Goal: Navigation & Orientation: Find specific page/section

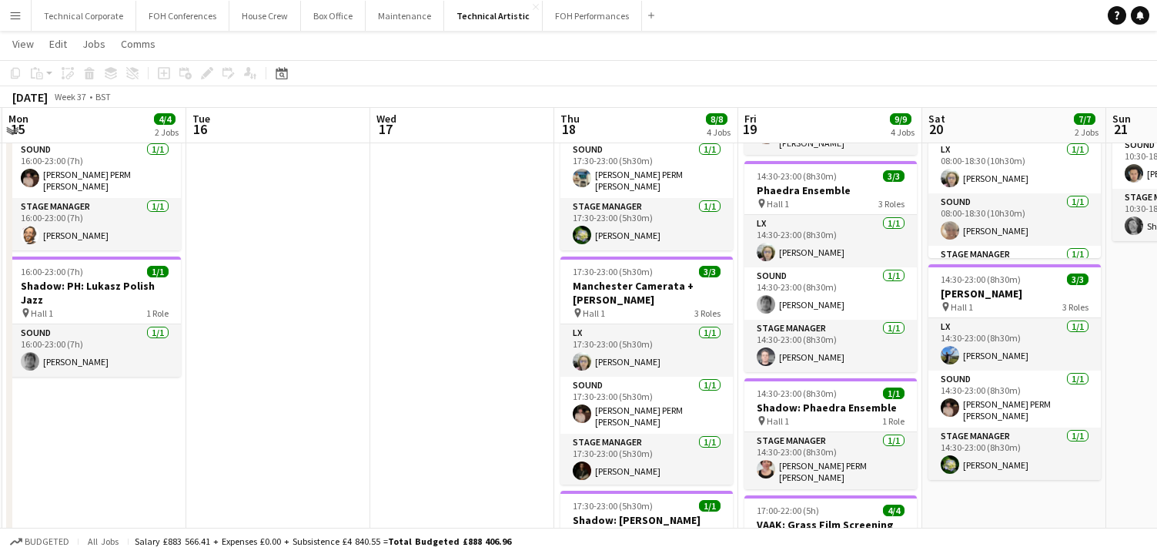
scroll to position [150, 0]
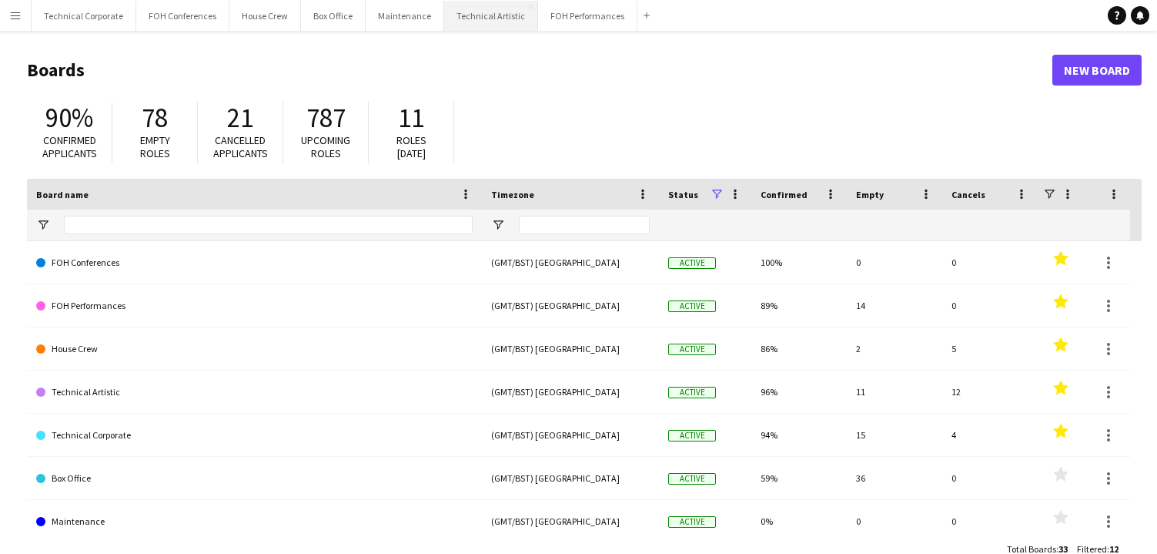
click at [487, 21] on button "Technical Artistic Close" at bounding box center [491, 16] width 94 height 30
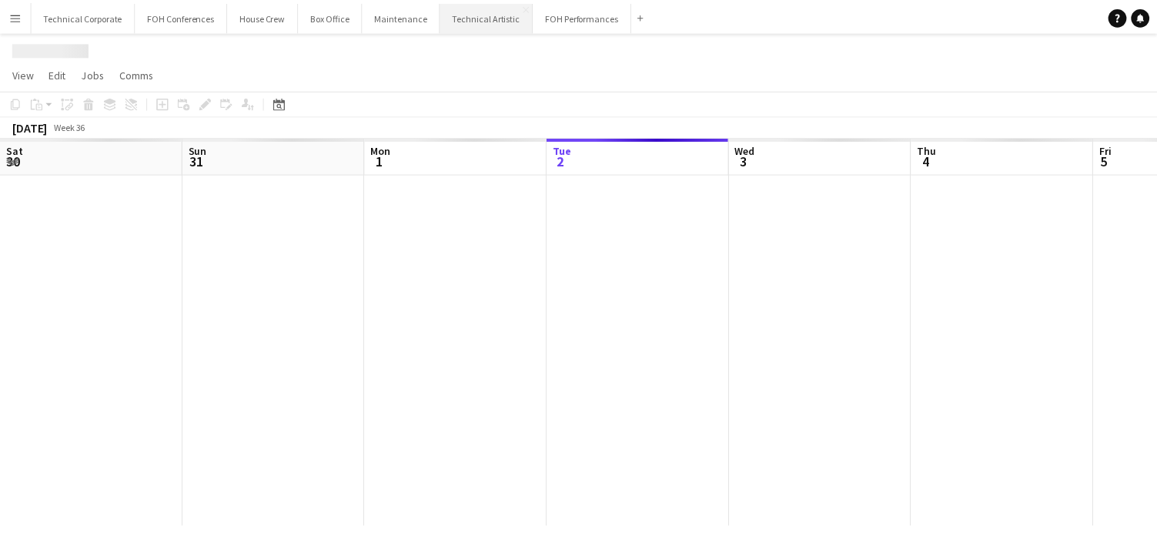
scroll to position [0, 368]
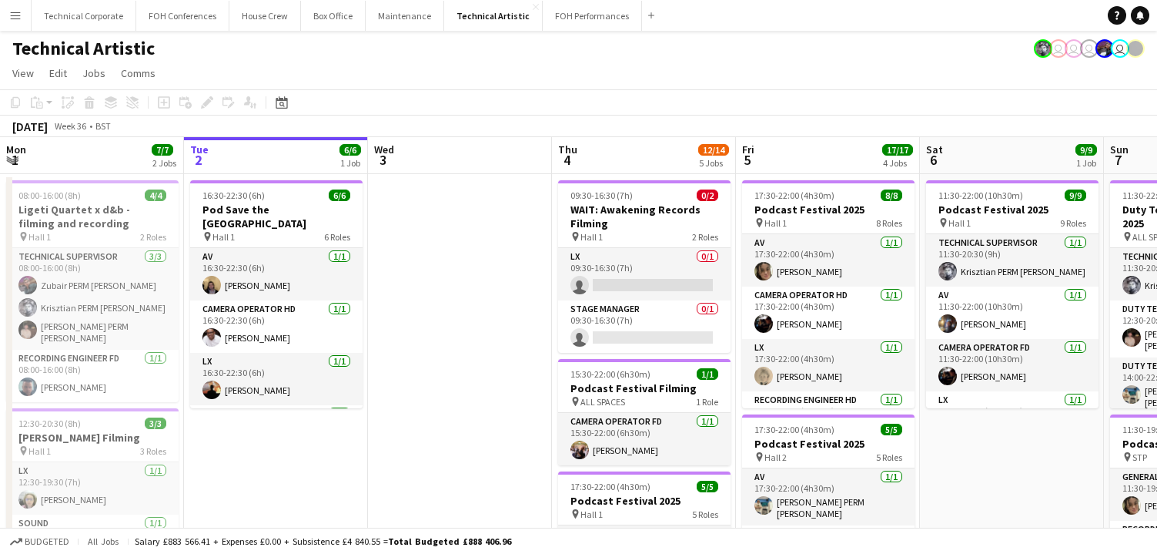
click at [508, 79] on app-page-menu "View Day view expanded Day view collapsed Month view Date picker Jump to today …" at bounding box center [578, 74] width 1157 height 29
